Goal: Task Accomplishment & Management: Manage account settings

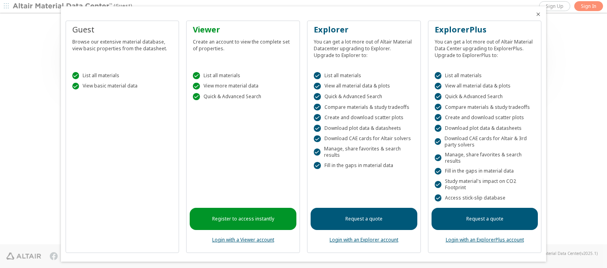
click at [535, 14] on icon "Close" at bounding box center [538, 14] width 6 height 6
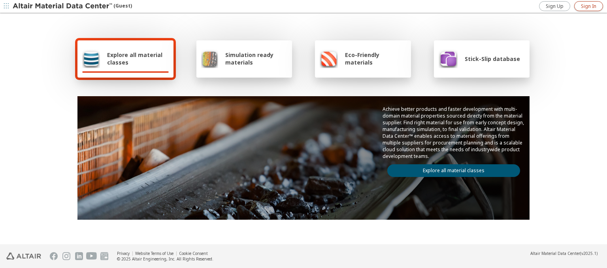
click at [589, 6] on span "Sign In" at bounding box center [588, 6] width 15 height 6
click at [63, 6] on img at bounding box center [63, 6] width 101 height 8
click at [135, 59] on span "Explore all material classes" at bounding box center [138, 58] width 62 height 15
click at [451, 168] on link "Explore all material classes" at bounding box center [453, 170] width 133 height 13
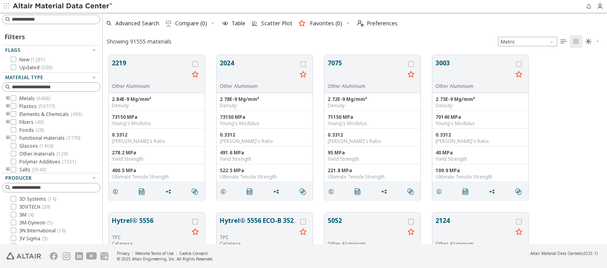
scroll to position [189, 498]
click at [375, 23] on span "Preferences" at bounding box center [382, 24] width 31 height 6
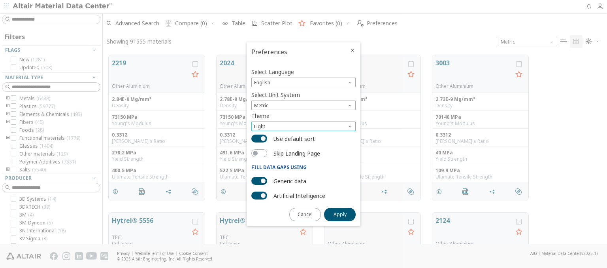
click at [304, 126] on span "Light" at bounding box center [303, 125] width 104 height 9
click at [266, 145] on span "Light Blue" at bounding box center [266, 145] width 22 height 6
click at [340, 213] on span "Apply" at bounding box center [340, 214] width 13 height 6
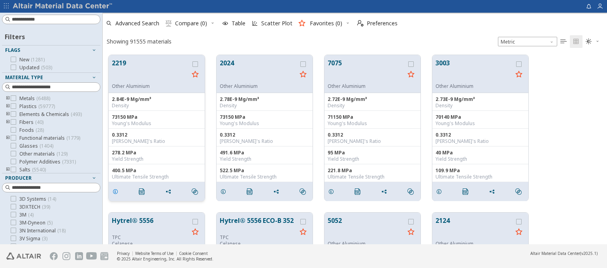
click at [117, 191] on icon "grid" at bounding box center [115, 191] width 6 height 6
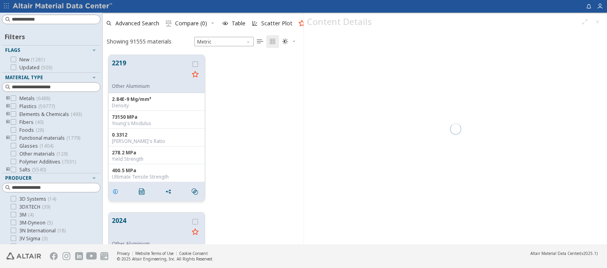
scroll to position [189, 195]
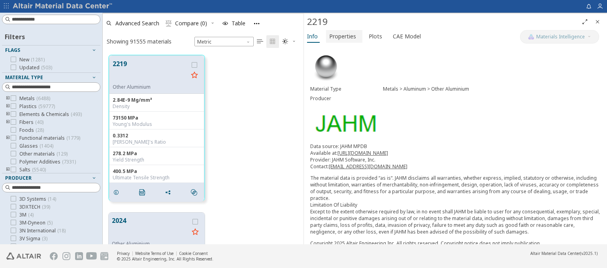
click at [342, 36] on span "Properties" at bounding box center [342, 36] width 27 height 13
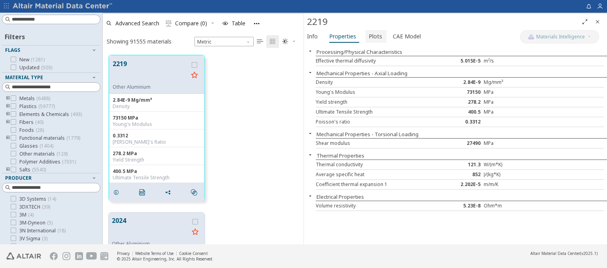
click at [373, 36] on span "Plots" at bounding box center [375, 36] width 13 height 13
